Goal: Transaction & Acquisition: Book appointment/travel/reservation

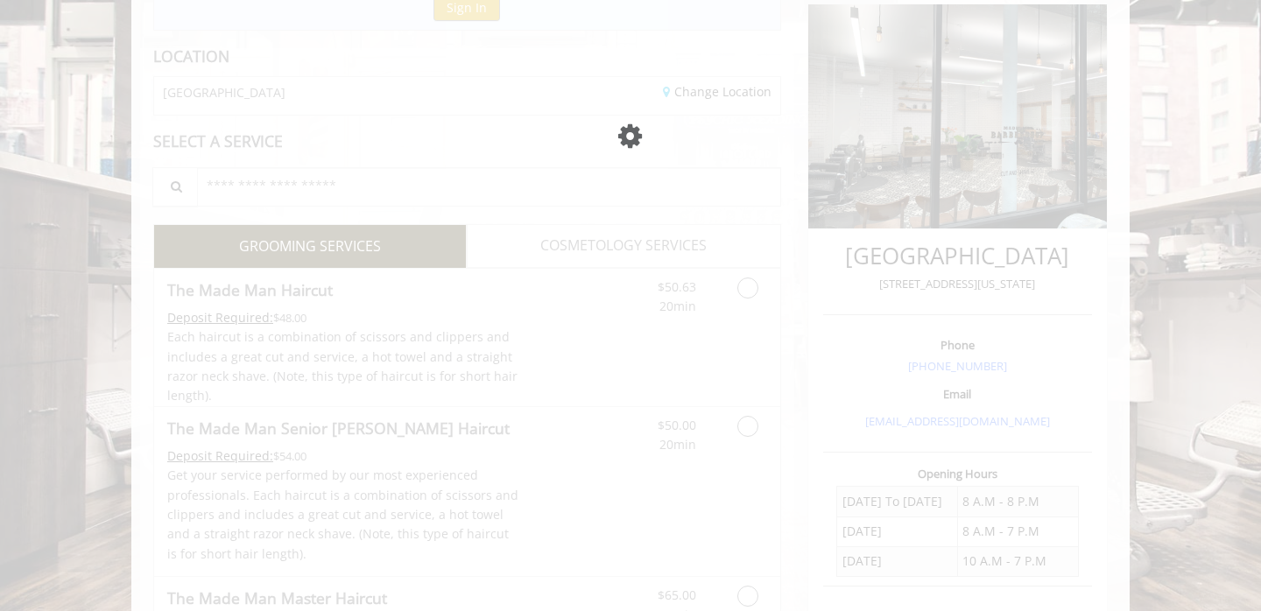
scroll to position [215, 0]
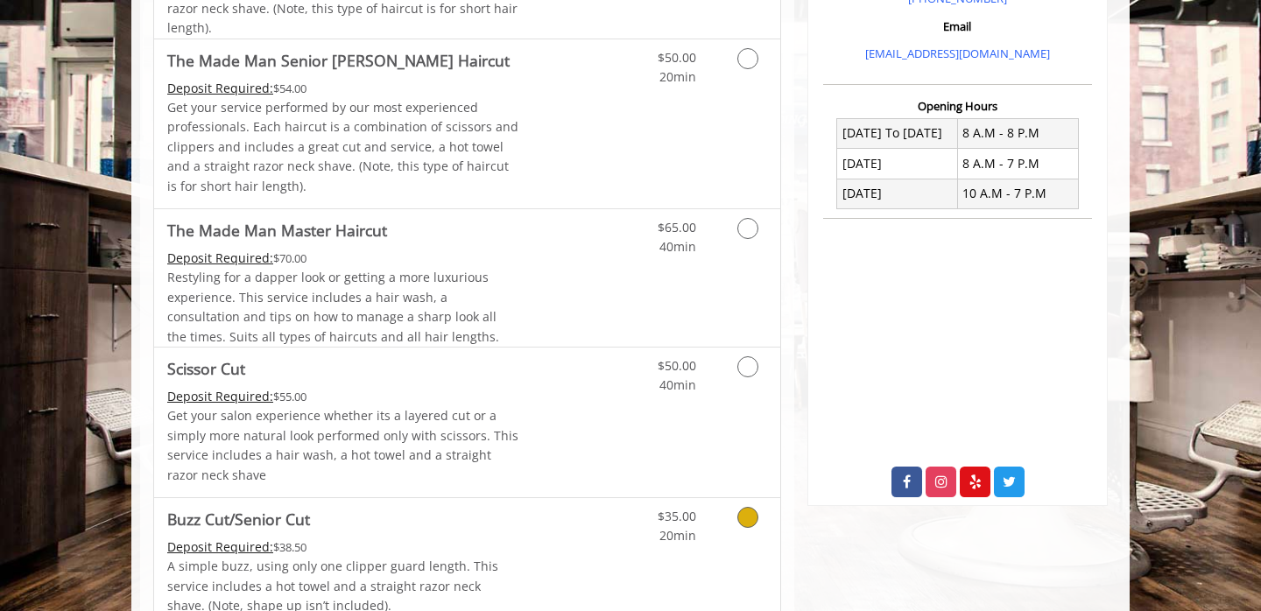
click at [420, 536] on link "Buzz Cut/Senior Cut Deposit Required: $38.50 A simple buzz, using only one clip…" at bounding box center [343, 563] width 352 height 130
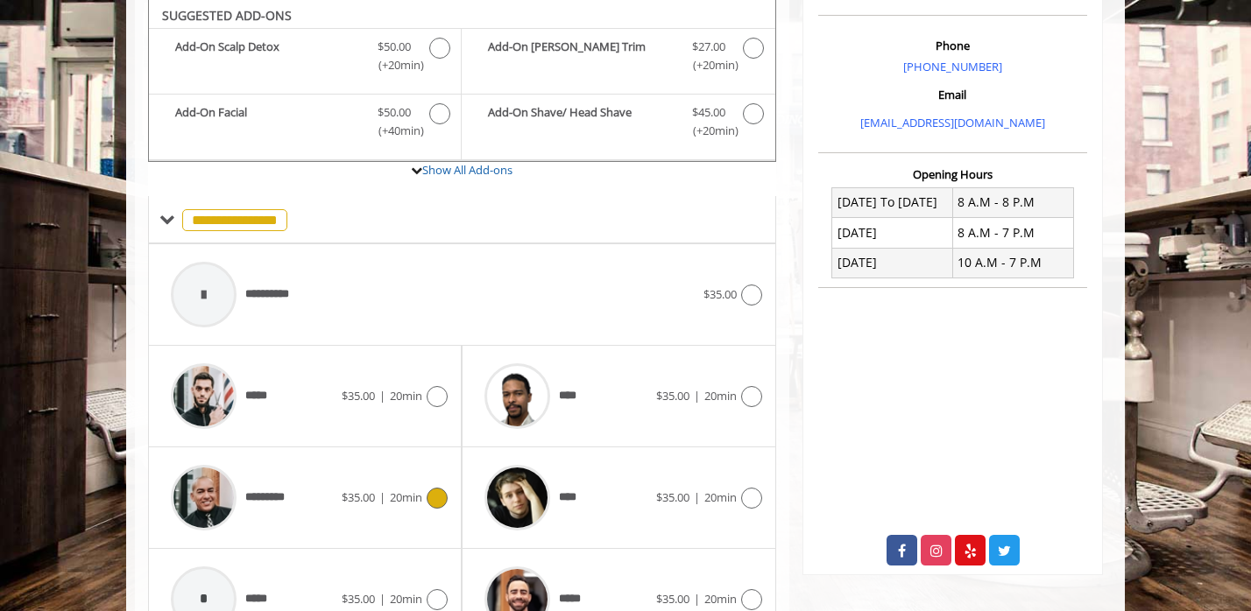
scroll to position [512, 0]
click at [387, 406] on div "$35.00 | 20min" at bounding box center [395, 397] width 106 height 21
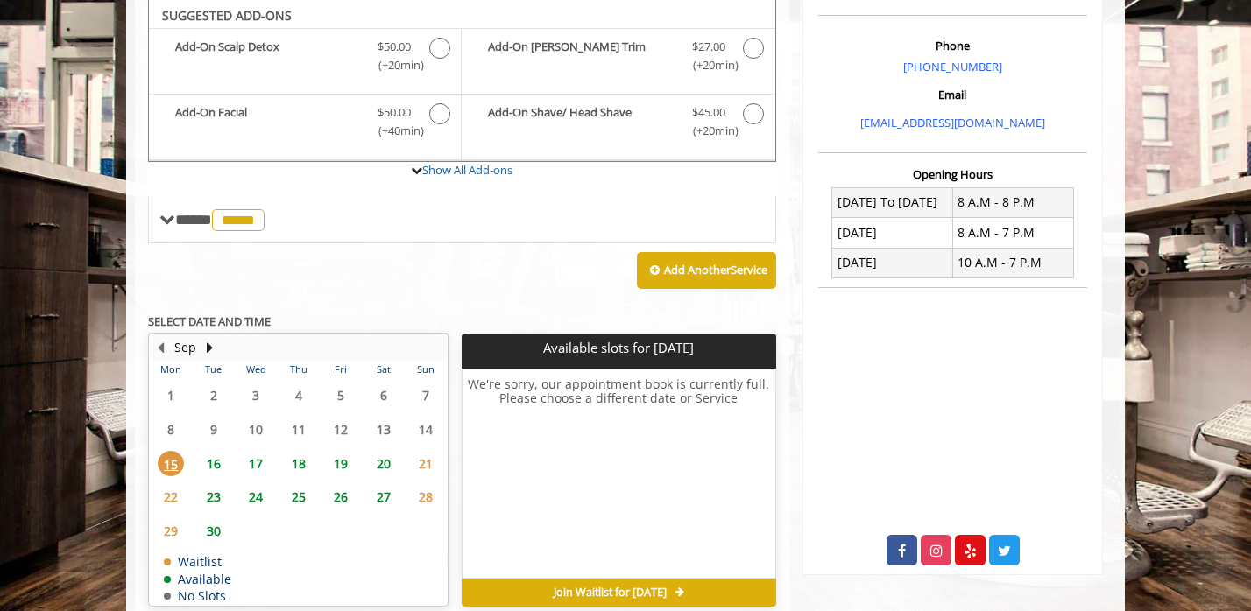
click at [305, 461] on span "18" at bounding box center [298, 463] width 26 height 25
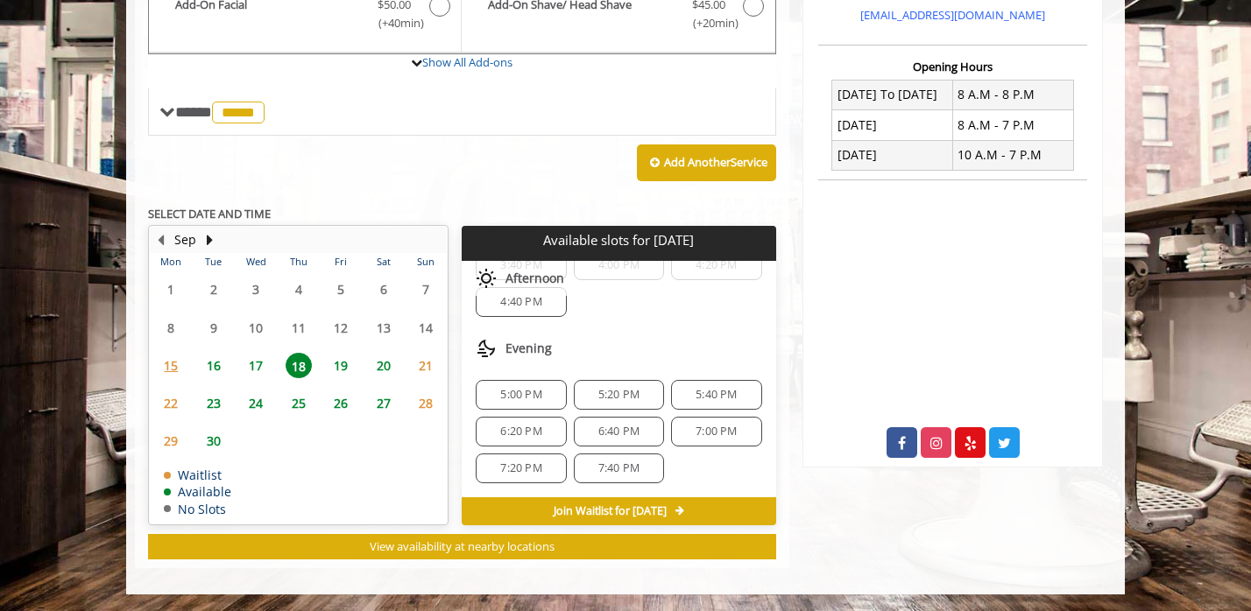
scroll to position [371, 0]
click at [708, 398] on span "5:40 PM" at bounding box center [715, 397] width 41 height 14
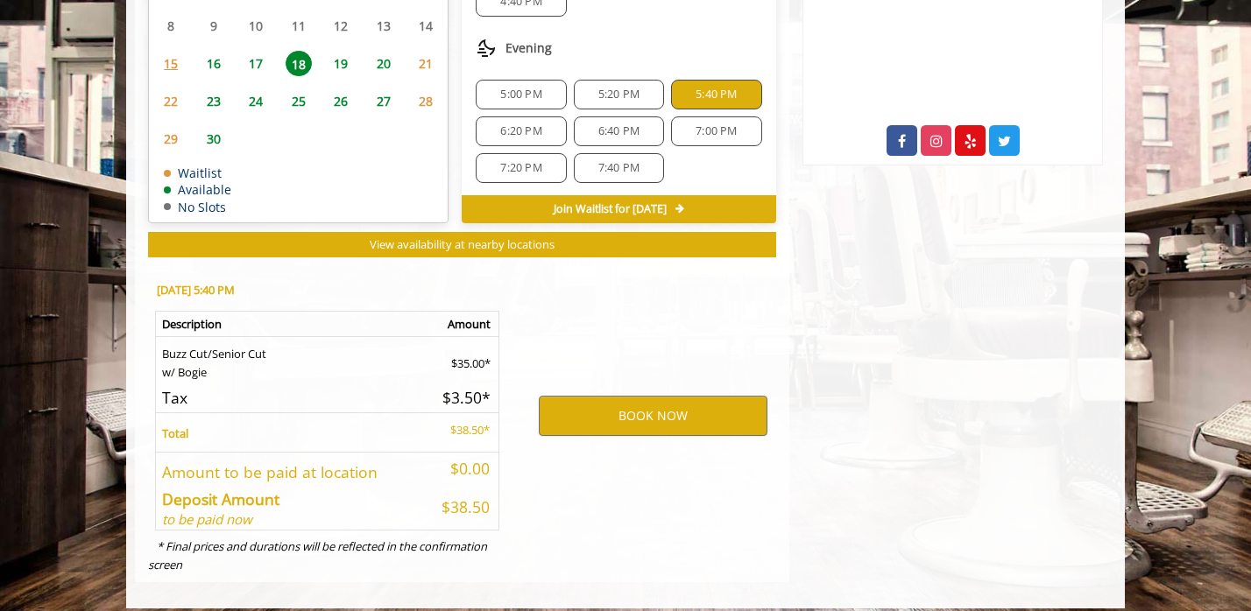
scroll to position [937, 0]
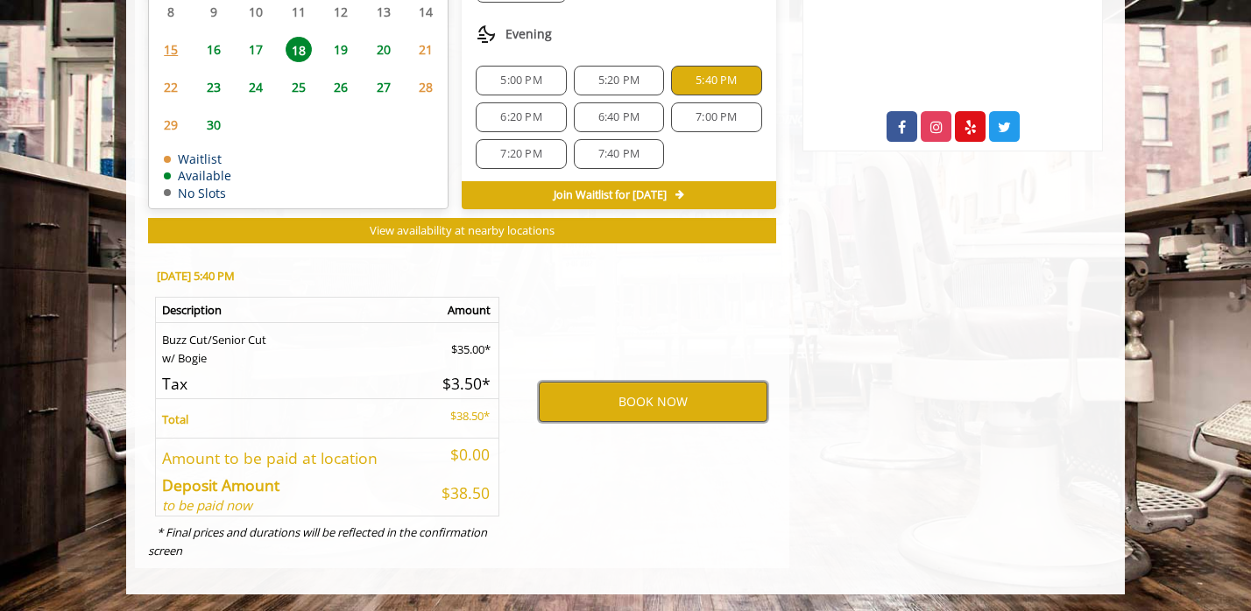
click at [602, 411] on button "BOOK NOW" at bounding box center [653, 402] width 229 height 40
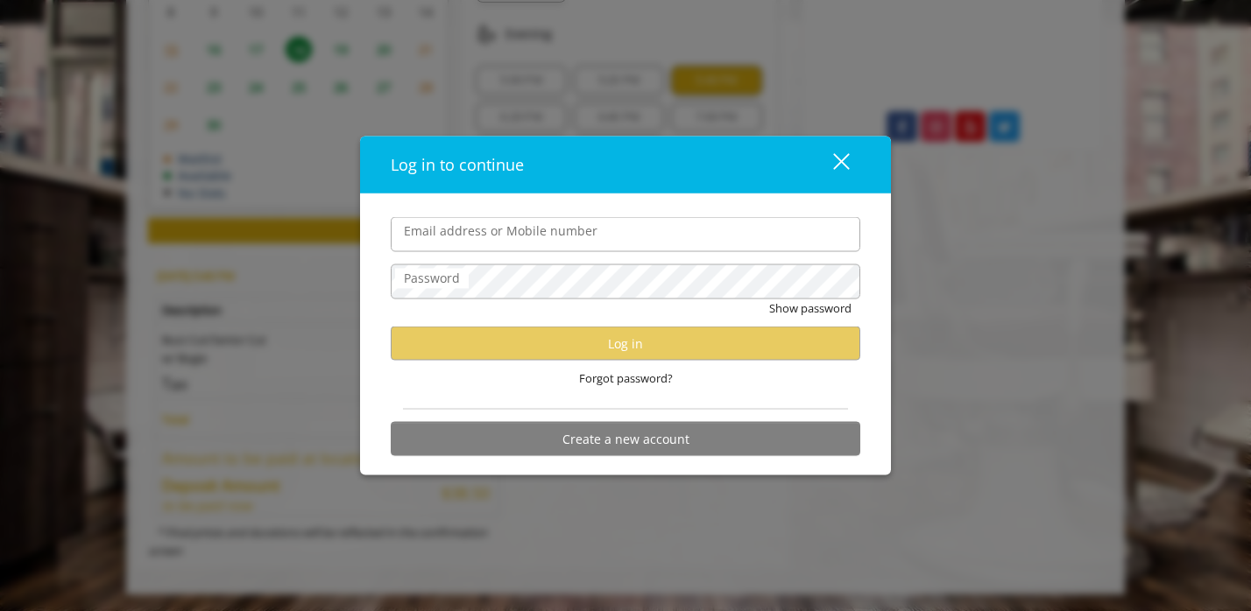
type input "**********"
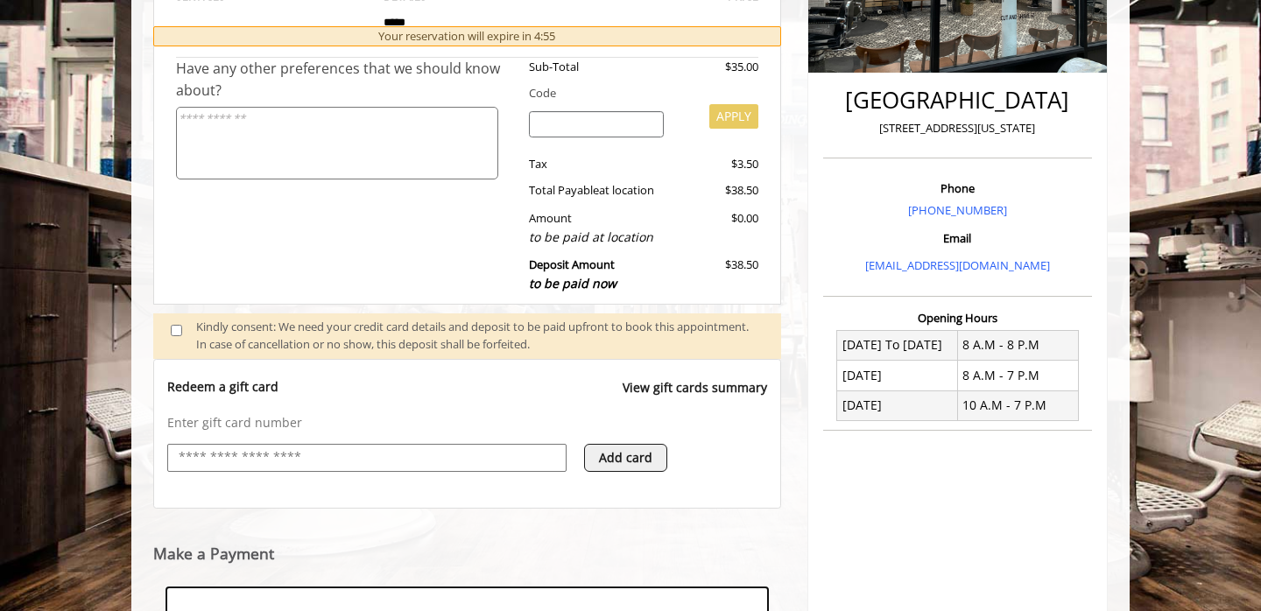
scroll to position [638, 0]
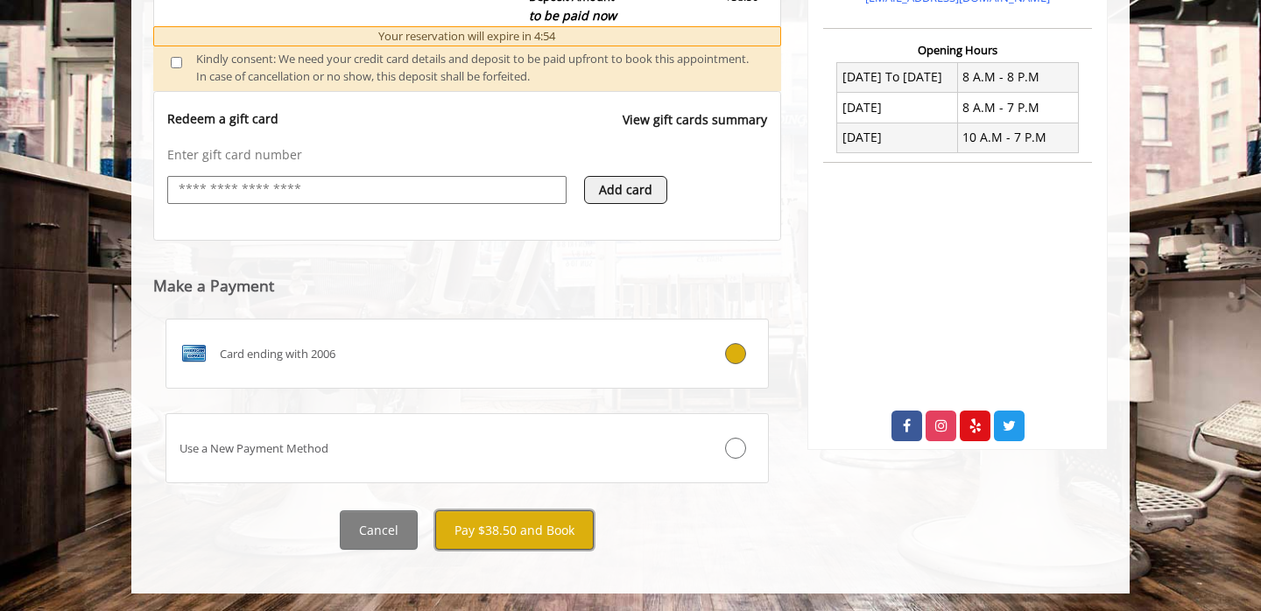
click at [475, 540] on button "Pay $38.50 and Book" at bounding box center [514, 530] width 159 height 39
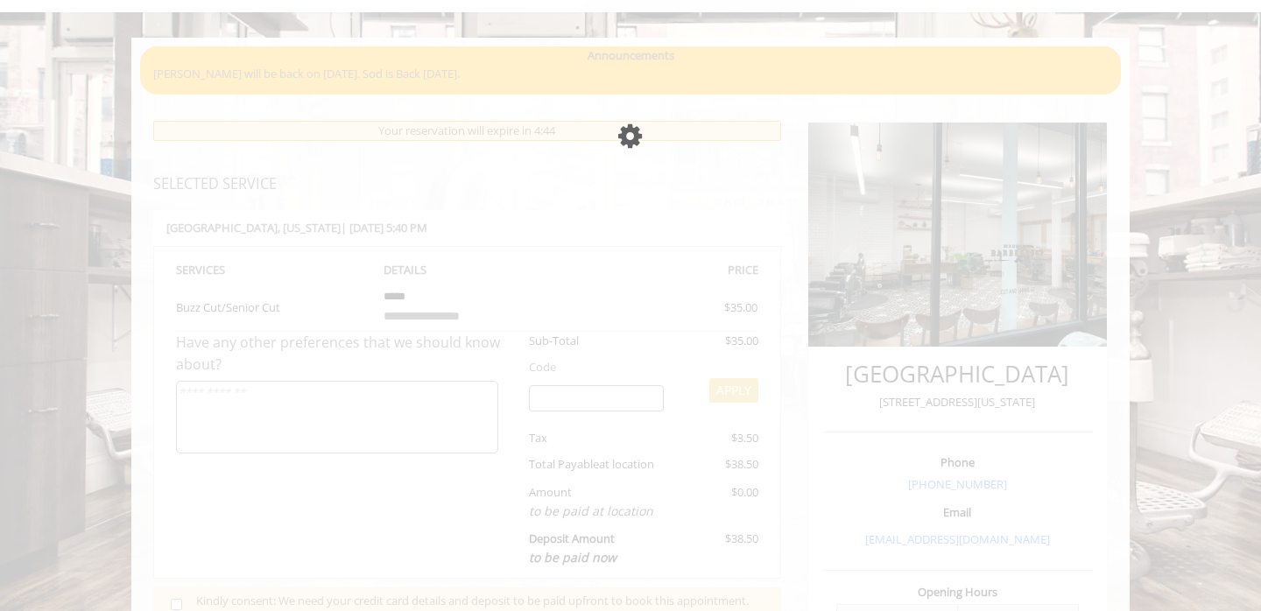
scroll to position [0, 0]
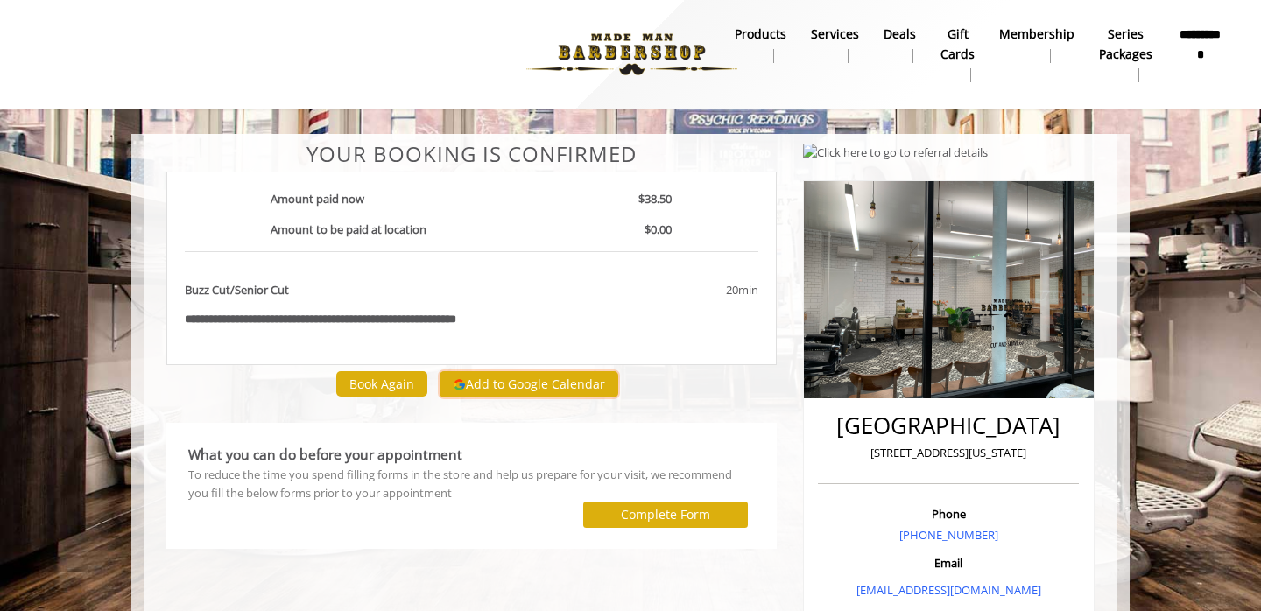
click at [508, 390] on button "Add to Google Calendar" at bounding box center [529, 384] width 179 height 26
